Goal: Task Accomplishment & Management: Use online tool/utility

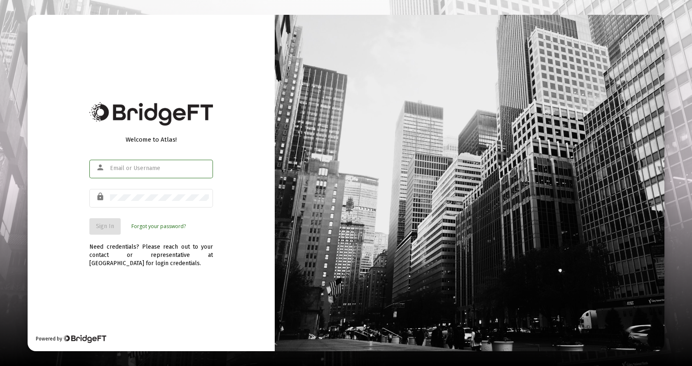
type input "mmcrae@cannonadvisors.com"
click at [106, 229] on span "Sign In" at bounding box center [105, 226] width 18 height 7
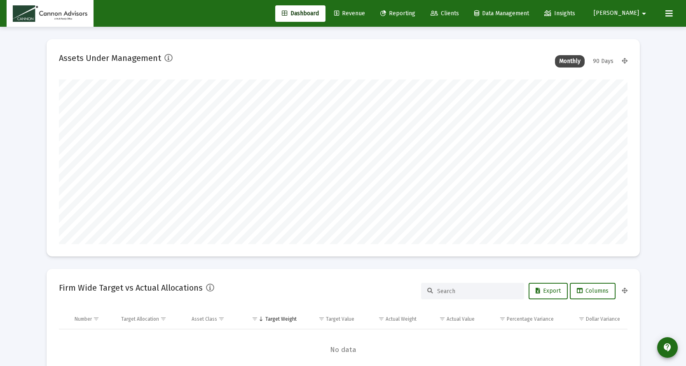
scroll to position [165, 569]
type input "2025-08-25"
